Goal: Task Accomplishment & Management: Use online tool/utility

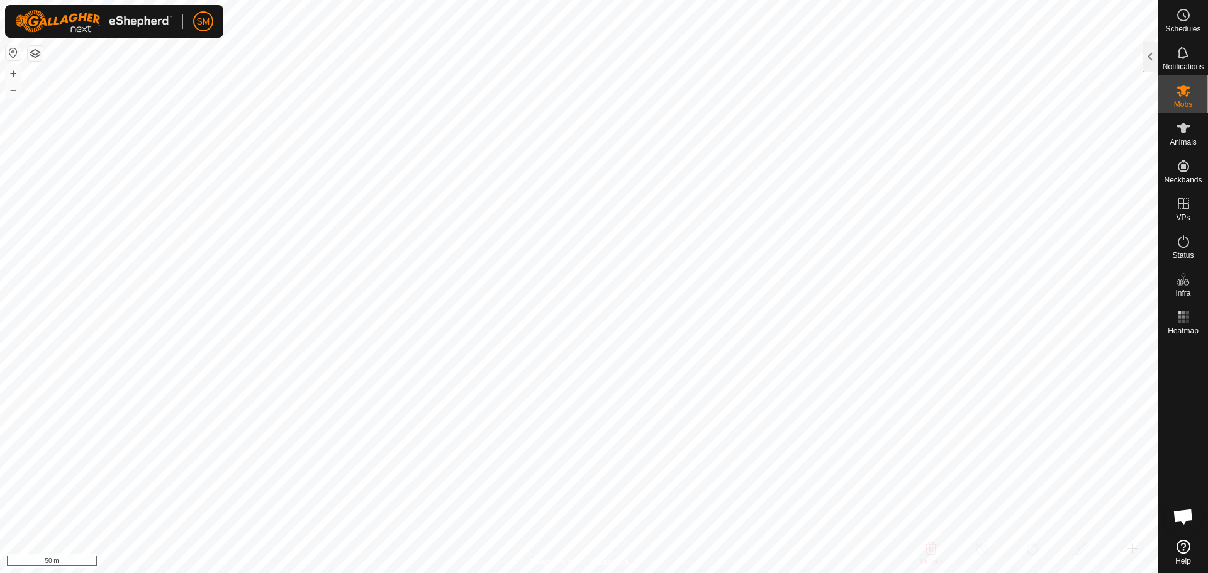
scroll to position [738, 0]
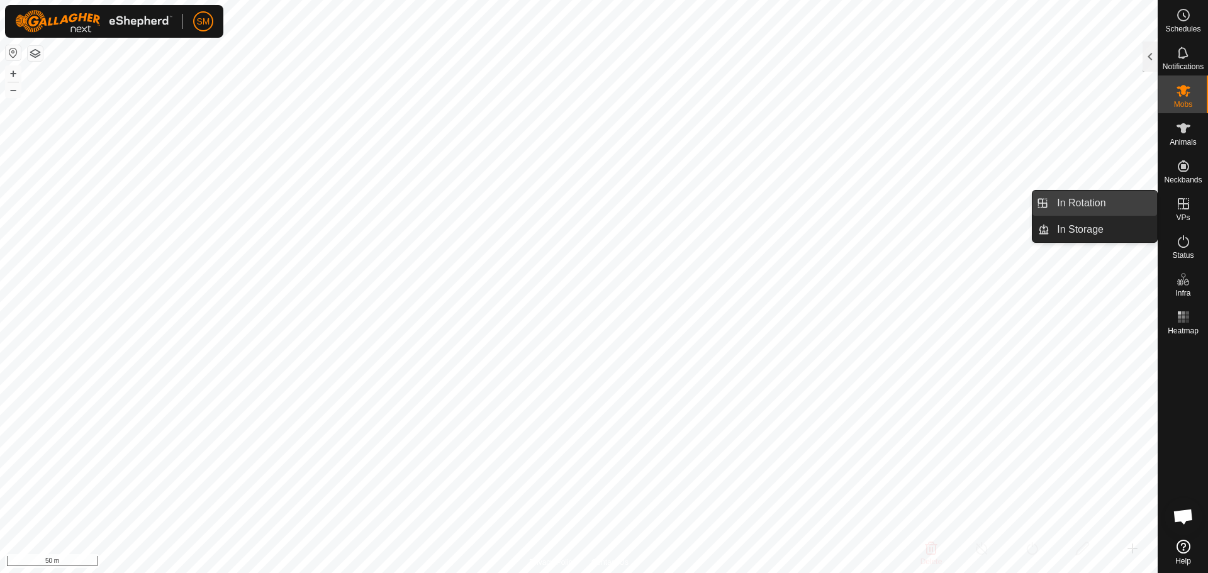
click at [1076, 202] on link "In Rotation" at bounding box center [1103, 203] width 108 height 25
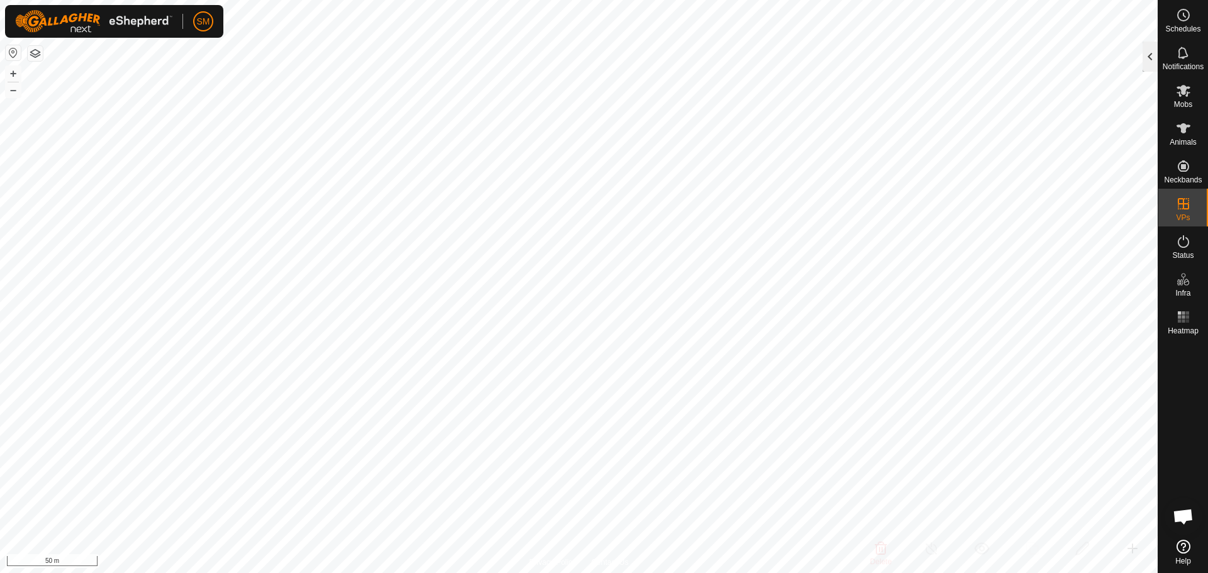
click at [1155, 53] on div at bounding box center [1150, 57] width 15 height 30
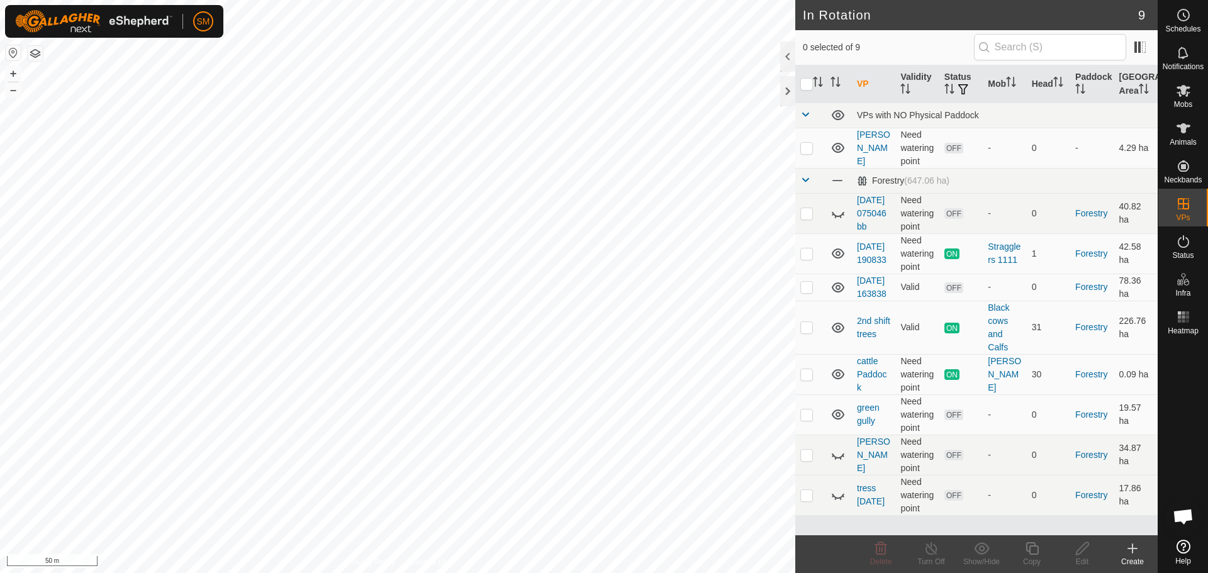
click at [1128, 553] on icon at bounding box center [1132, 548] width 15 height 15
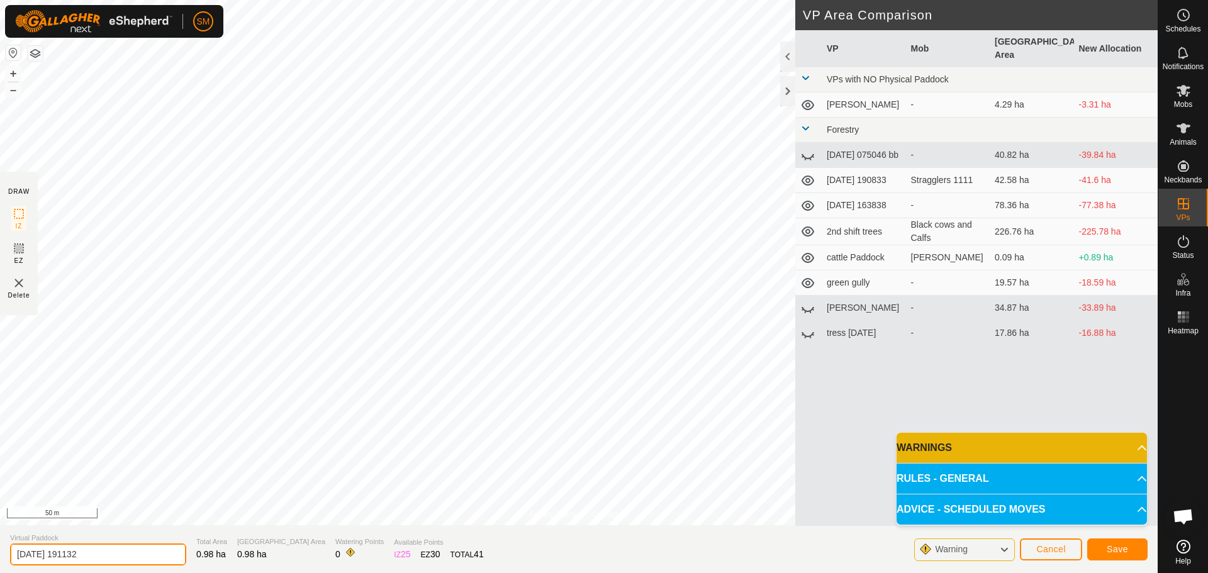
click at [140, 552] on input "[DATE] 191132" at bounding box center [98, 555] width 176 height 22
type input "2"
click at [120, 554] on input "Training" at bounding box center [98, 555] width 176 height 22
type input "Training Duckpond"
click at [1106, 543] on button "Save" at bounding box center [1117, 550] width 60 height 22
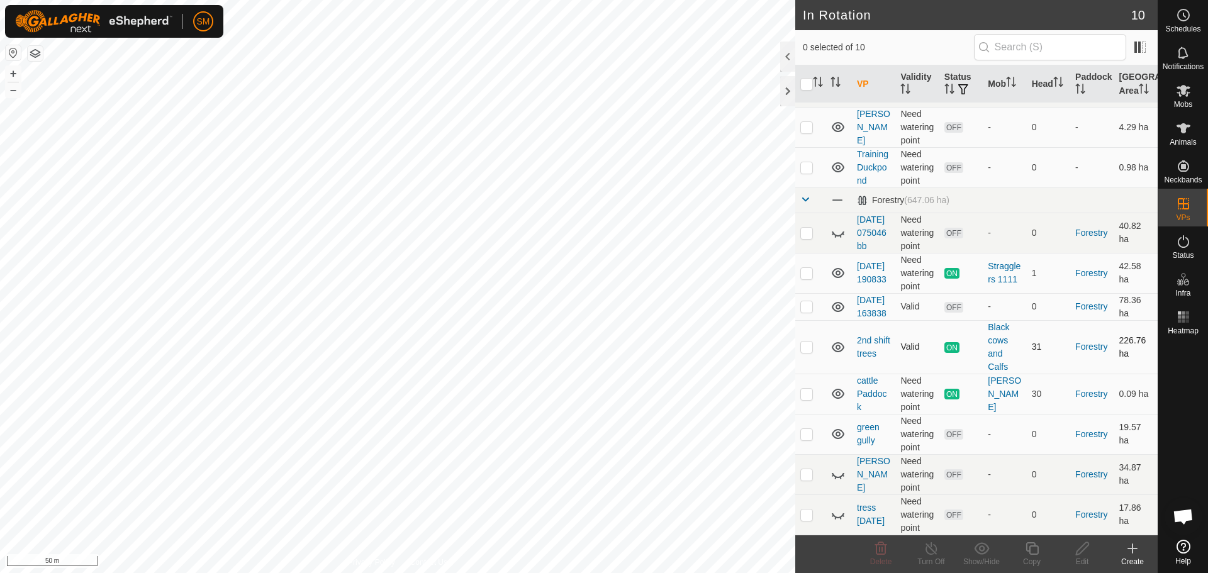
scroll to position [47, 0]
click at [808, 394] on p-checkbox at bounding box center [806, 394] width 13 height 10
checkbox input "true"
click at [934, 549] on icon at bounding box center [932, 548] width 16 height 15
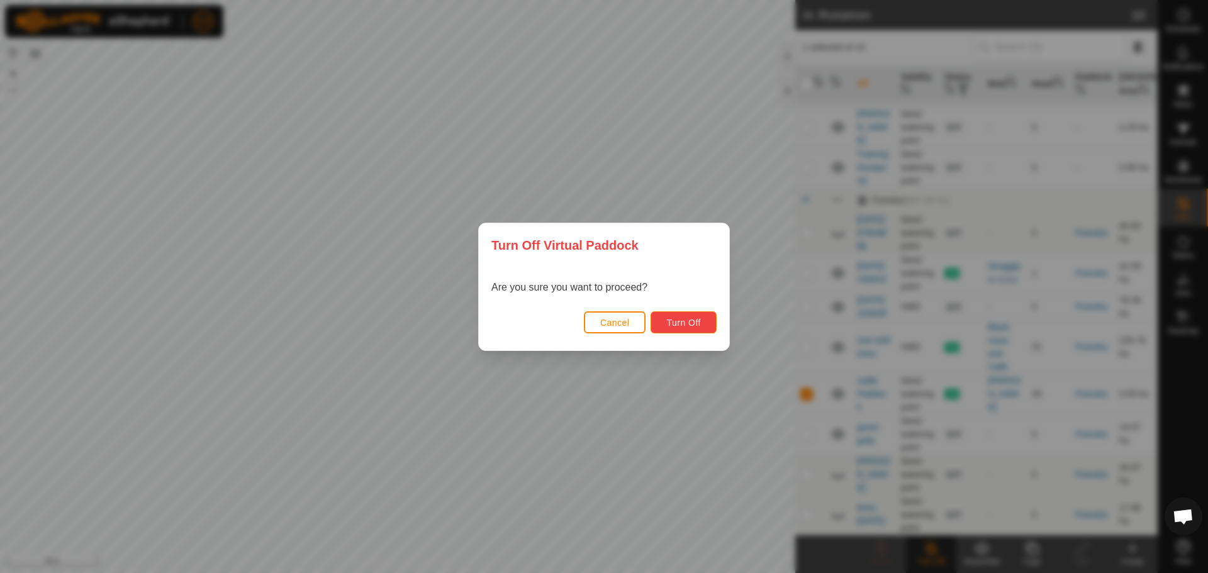
click at [696, 320] on span "Turn Off" at bounding box center [683, 323] width 35 height 10
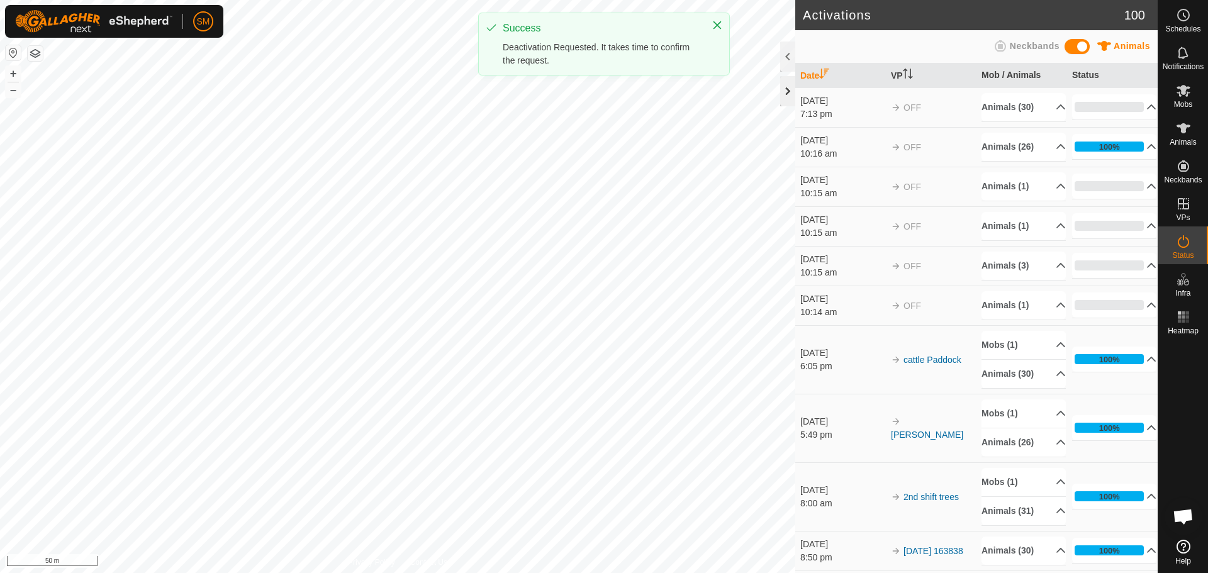
click at [782, 94] on div at bounding box center [787, 91] width 15 height 30
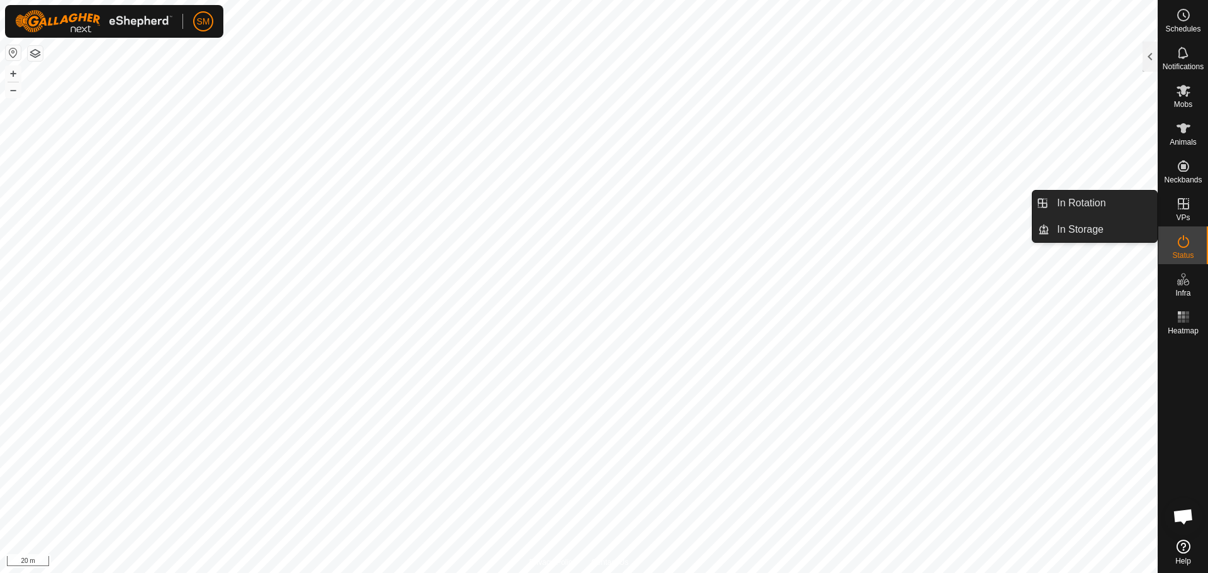
click at [1181, 206] on icon at bounding box center [1183, 203] width 15 height 15
click at [1122, 205] on link "In Rotation" at bounding box center [1103, 203] width 108 height 25
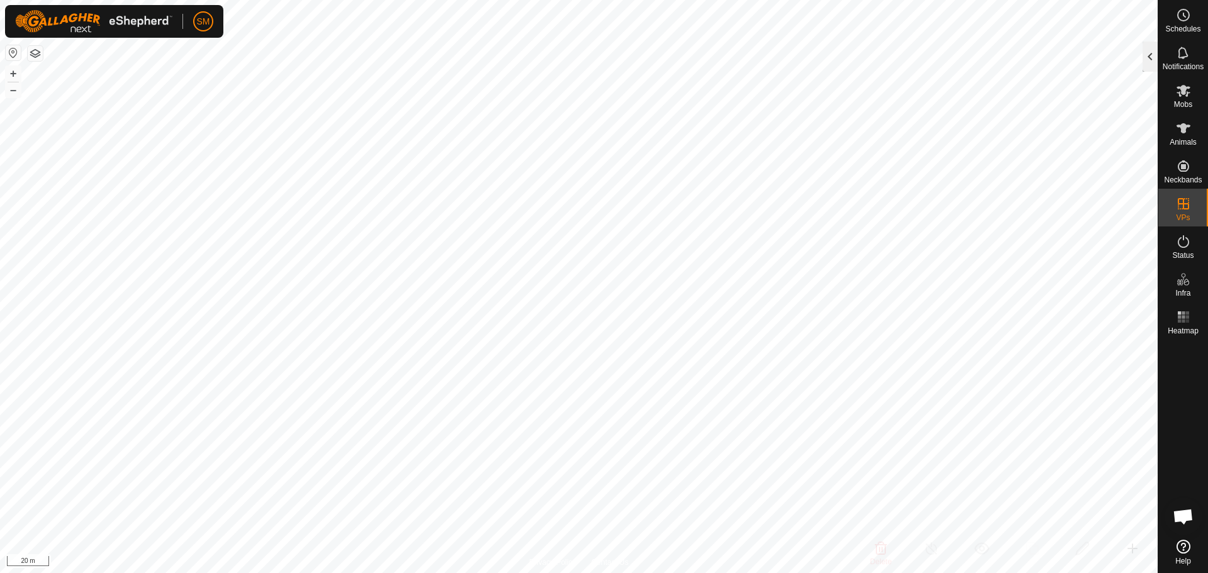
click at [1148, 55] on div at bounding box center [1150, 57] width 15 height 30
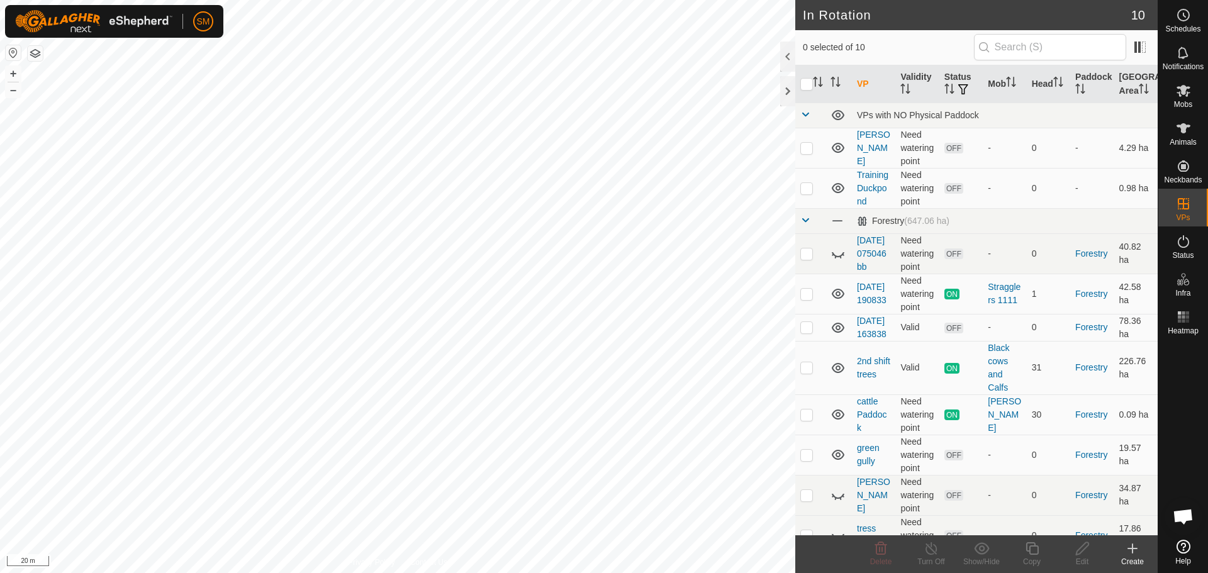
click at [1136, 547] on icon at bounding box center [1132, 548] width 15 height 15
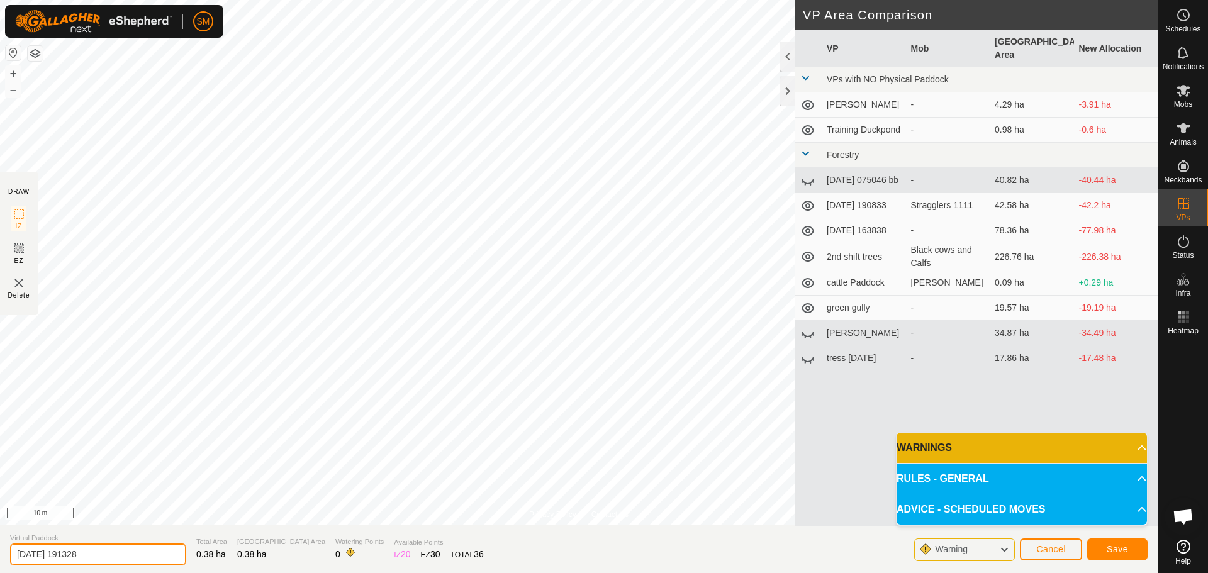
click at [99, 552] on input "[DATE] 191328" at bounding box center [98, 555] width 176 height 22
type input "2"
type input "Yard"
click at [1121, 551] on span "Save" at bounding box center [1117, 549] width 21 height 10
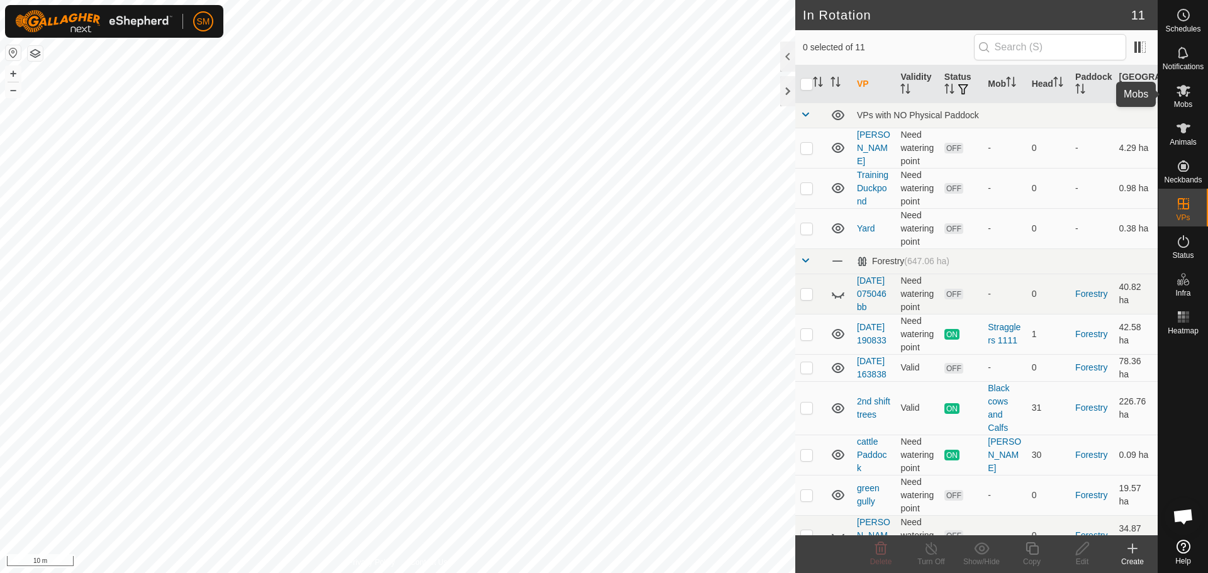
click at [1182, 92] on icon at bounding box center [1184, 91] width 14 height 12
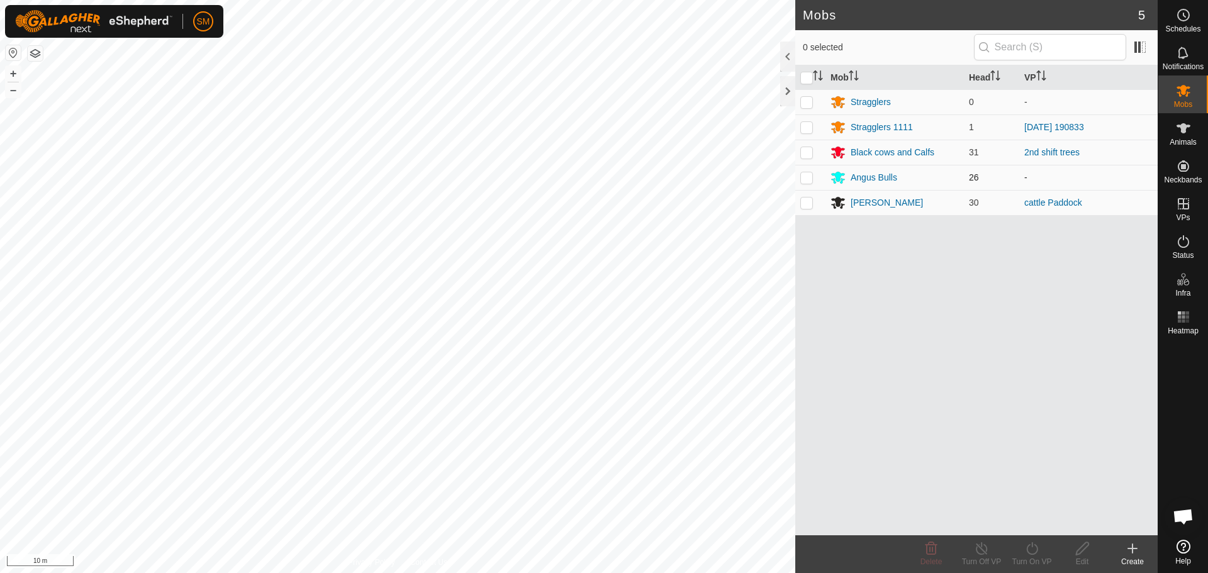
click at [807, 177] on p-checkbox at bounding box center [806, 177] width 13 height 10
checkbox input "true"
click at [1032, 552] on icon at bounding box center [1032, 548] width 16 height 15
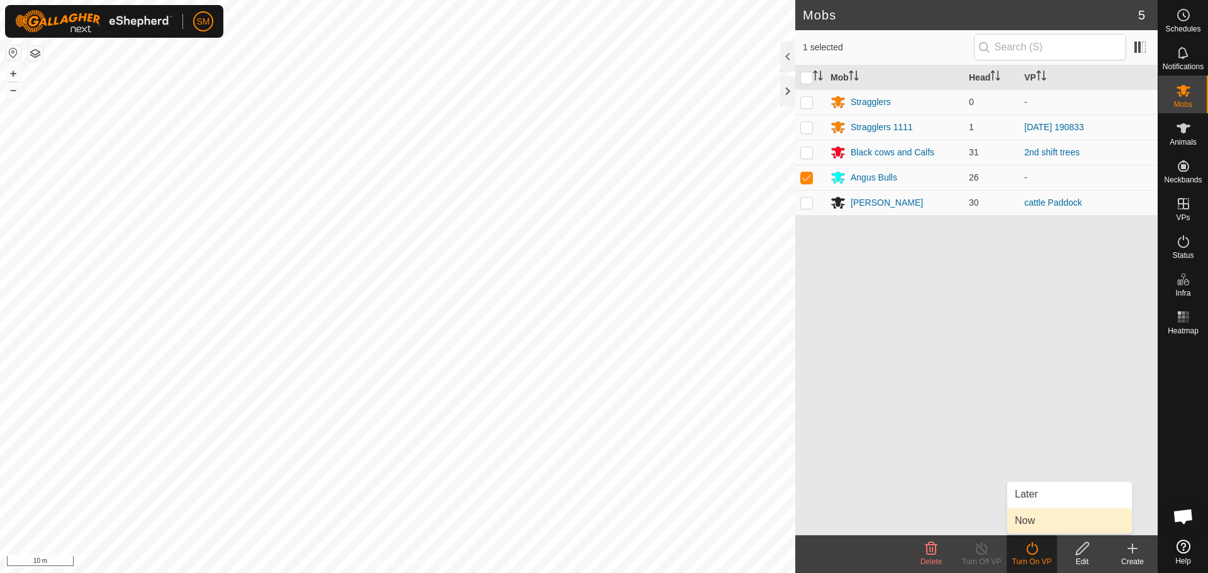
click at [1027, 523] on link "Now" at bounding box center [1069, 520] width 125 height 25
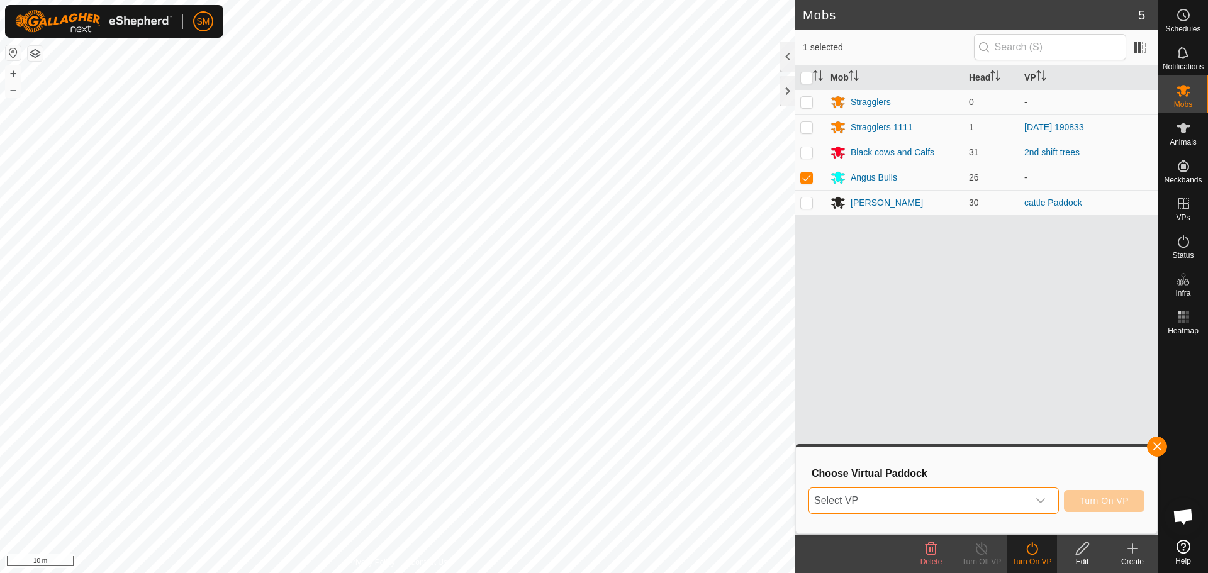
click at [998, 497] on span "Select VP" at bounding box center [918, 500] width 219 height 25
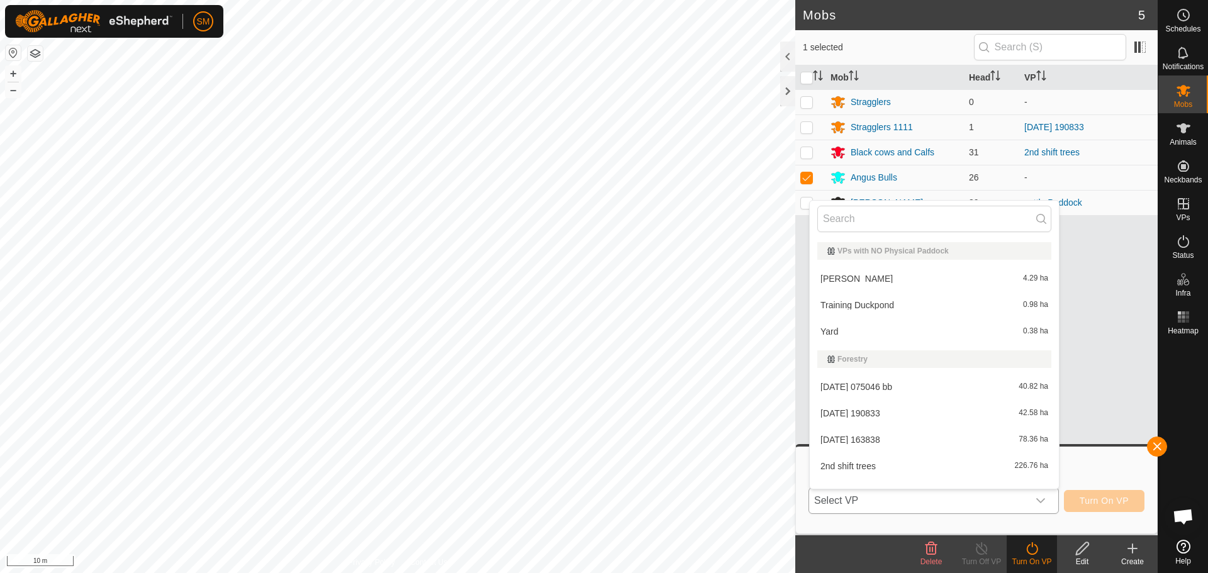
scroll to position [16, 0]
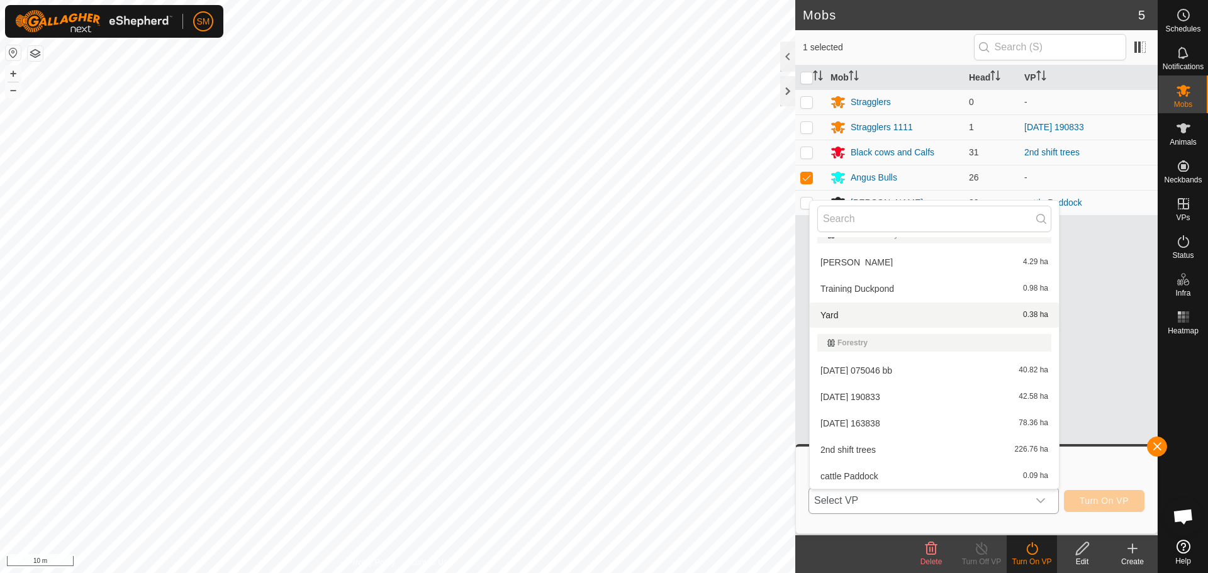
click at [884, 311] on li "Yard 0.38 ha" at bounding box center [934, 315] width 249 height 25
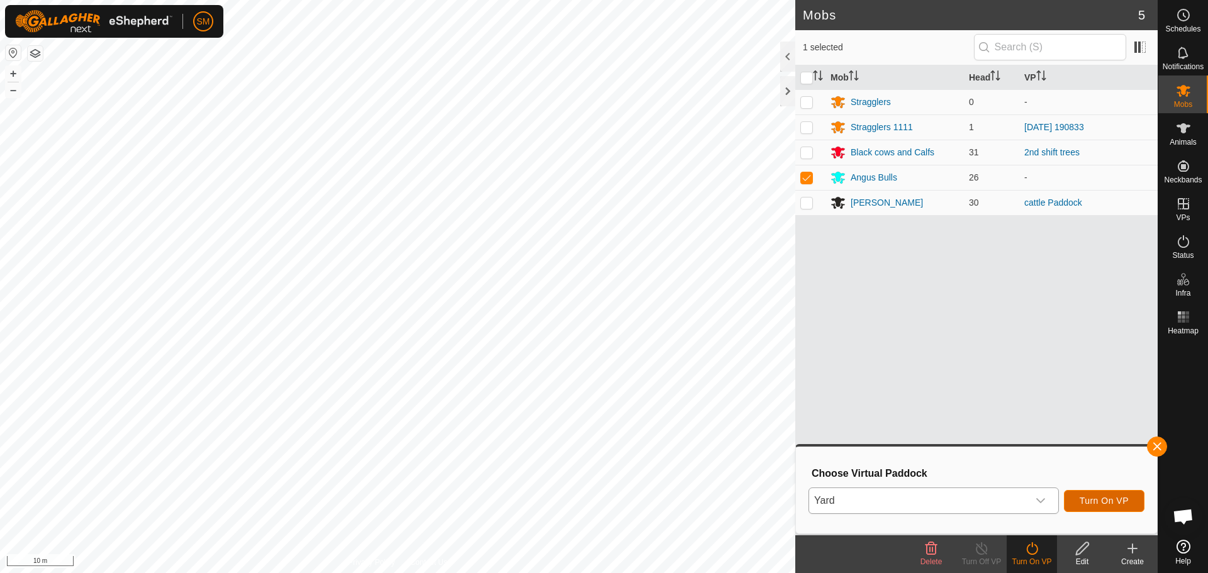
click at [1112, 499] on span "Turn On VP" at bounding box center [1104, 501] width 49 height 10
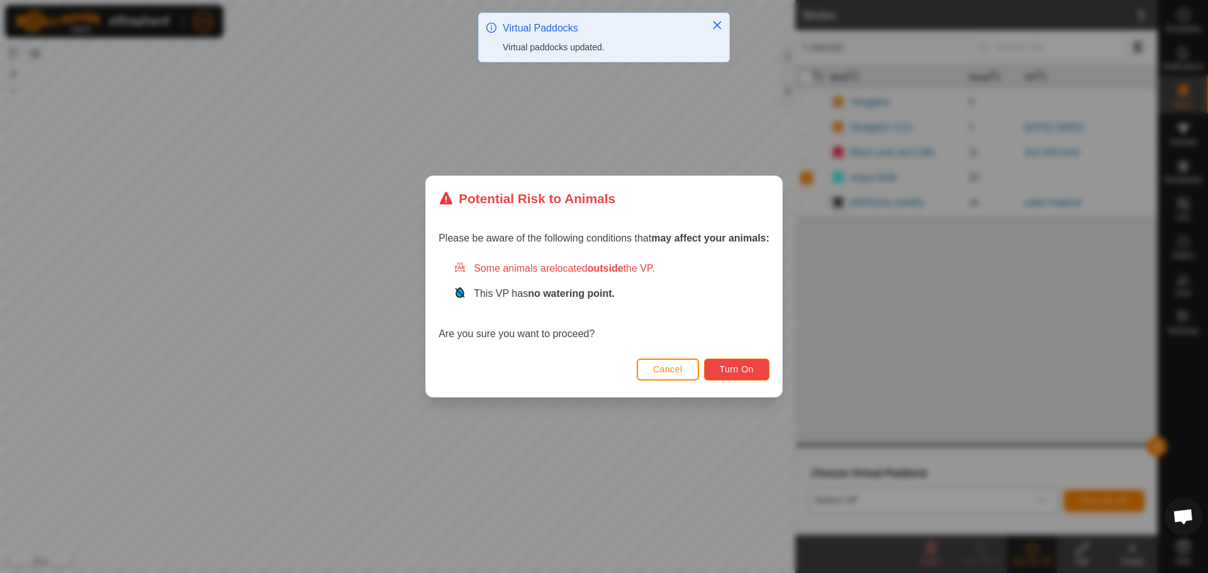
click at [730, 369] on span "Turn On" at bounding box center [737, 369] width 34 height 10
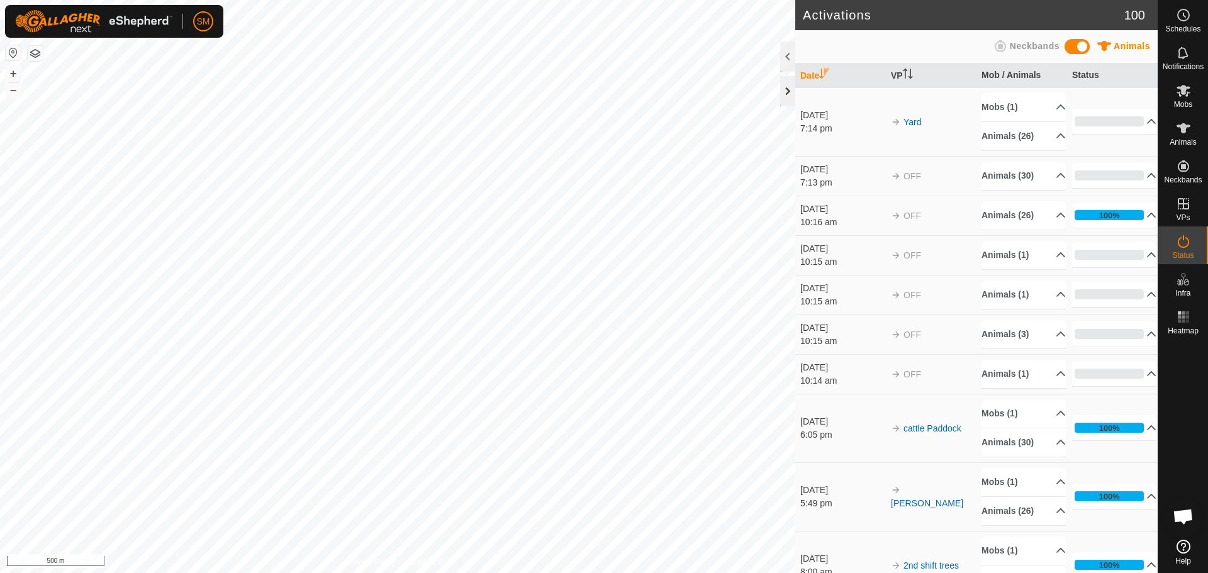
click at [790, 81] on div at bounding box center [787, 91] width 15 height 30
